Goal: Task Accomplishment & Management: Use online tool/utility

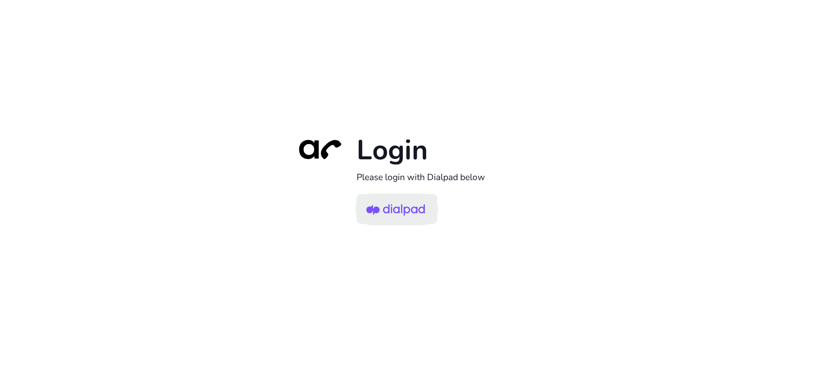
click at [392, 215] on img at bounding box center [395, 210] width 59 height 28
click at [410, 217] on img at bounding box center [395, 210] width 59 height 28
click at [413, 210] on img at bounding box center [395, 210] width 59 height 28
